Goal: Obtain resource: Download file/media

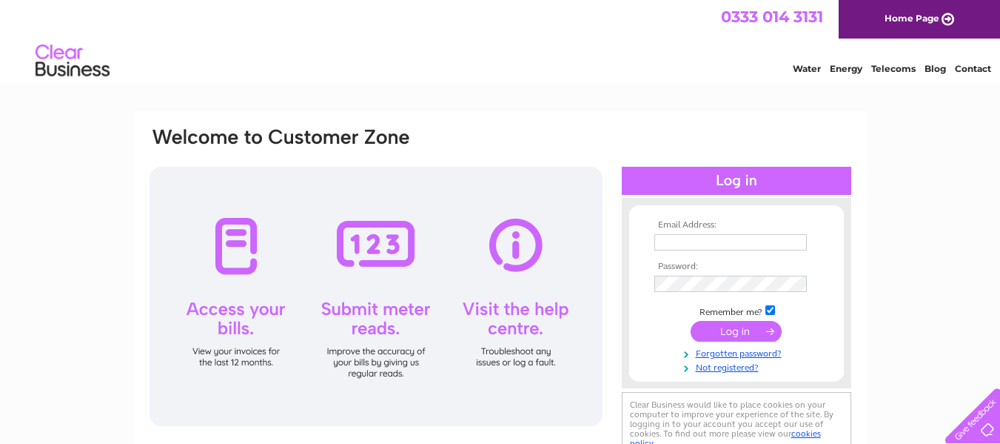
type input "[PERSON_NAME][EMAIL_ADDRESS][PERSON_NAME][DOMAIN_NAME]"
click at [744, 330] on input "submit" at bounding box center [736, 331] width 91 height 21
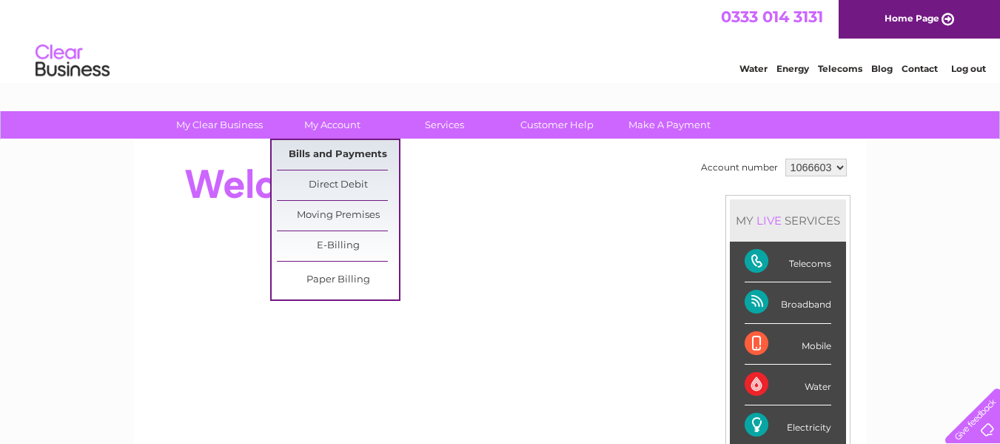
click at [329, 153] on link "Bills and Payments" at bounding box center [338, 155] width 122 height 30
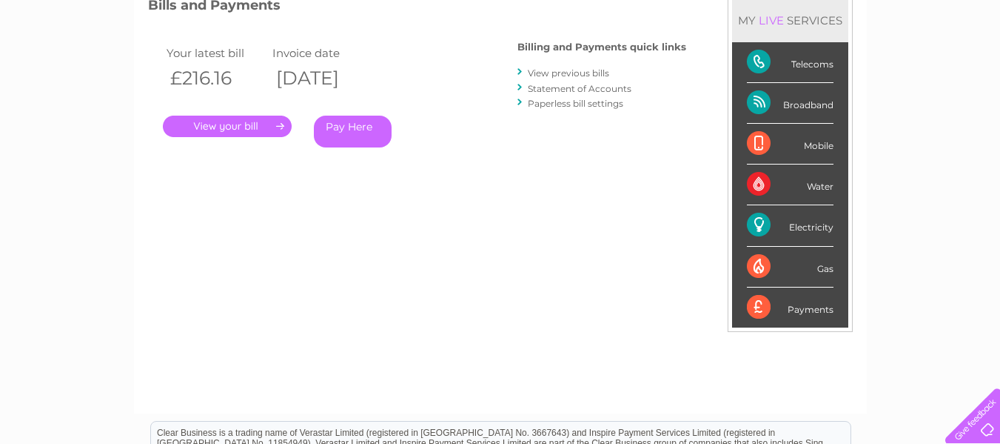
scroll to position [222, 0]
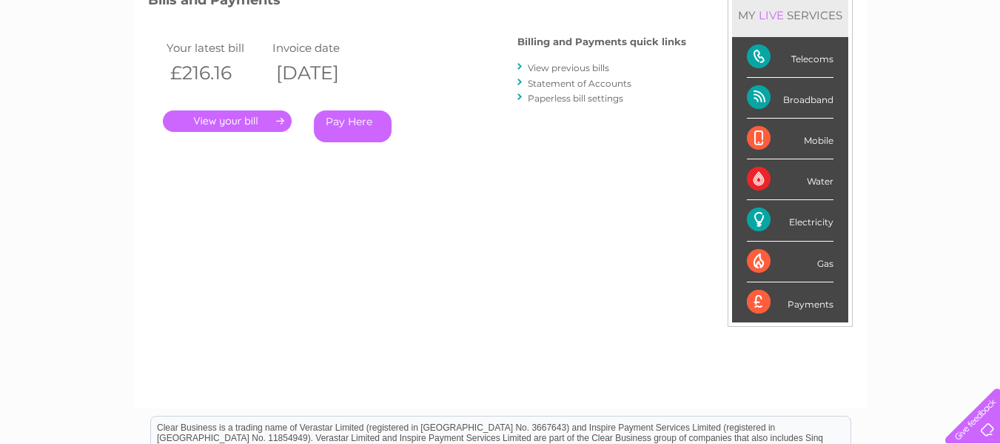
click at [580, 62] on link "View previous bills" at bounding box center [568, 67] width 81 height 11
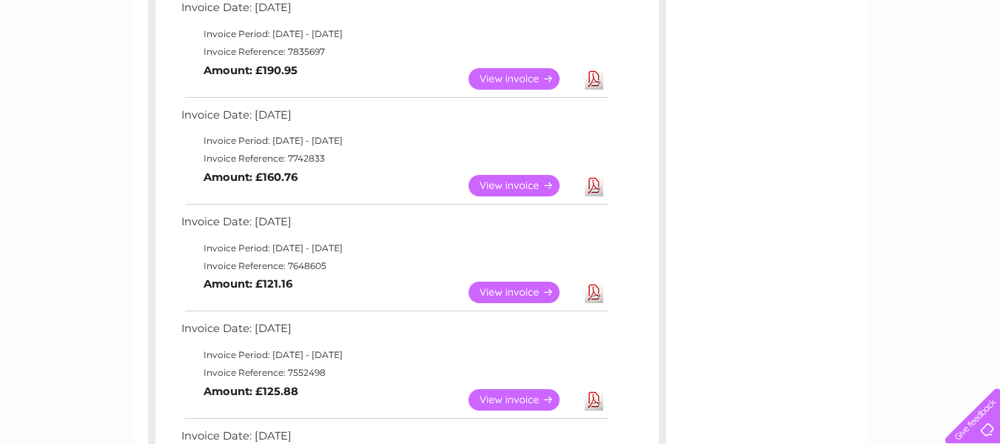
scroll to position [518, 0]
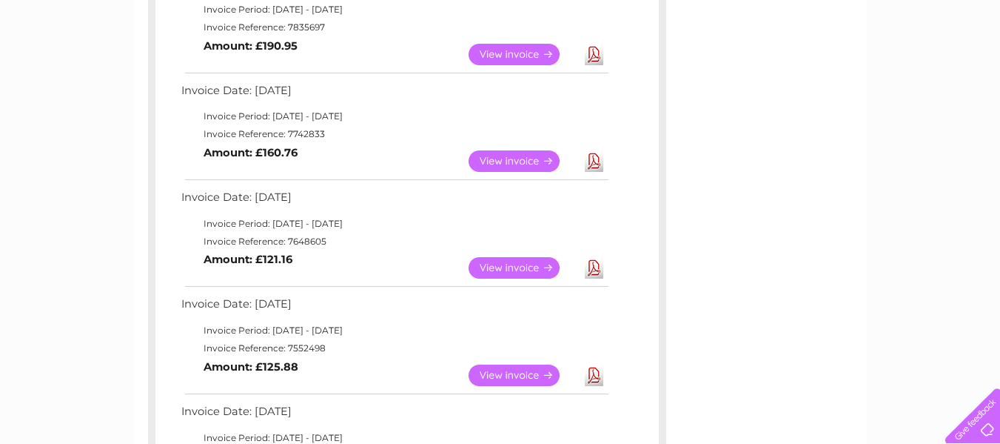
click at [593, 271] on link "Download" at bounding box center [594, 267] width 19 height 21
